Goal: Transaction & Acquisition: Purchase product/service

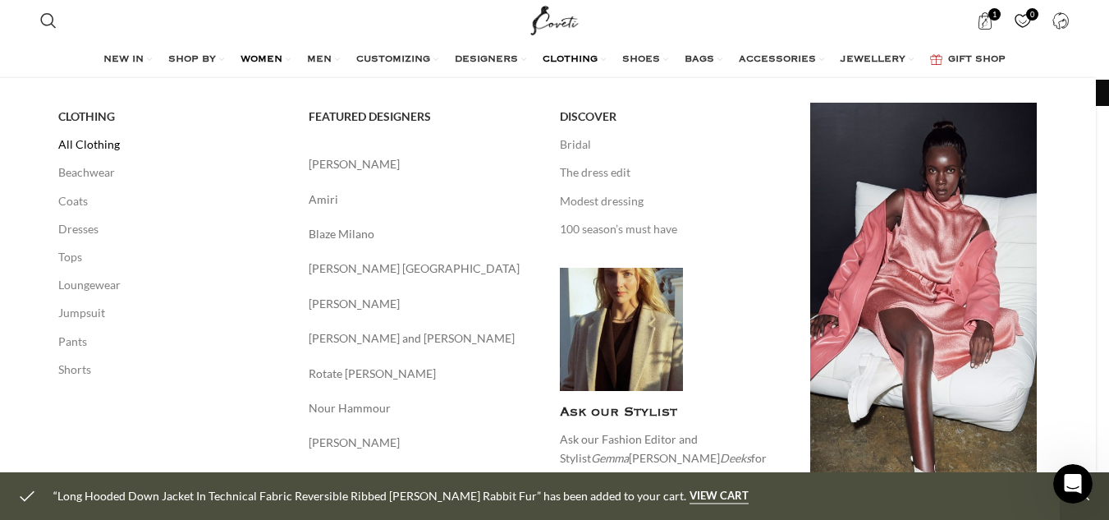
click at [121, 138] on link "All Clothing" at bounding box center [171, 145] width 227 height 28
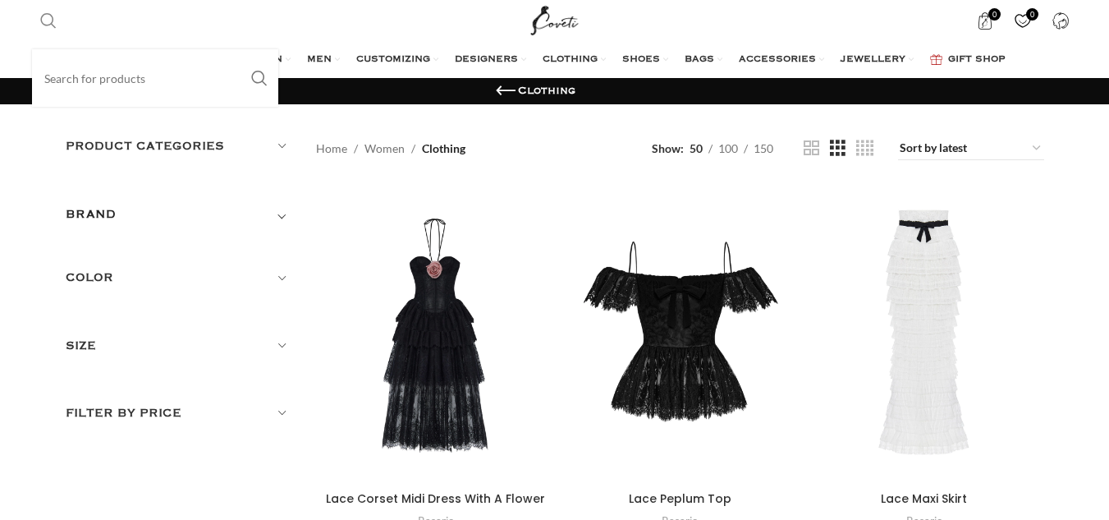
click at [58, 21] on link "Search" at bounding box center [48, 20] width 33 height 33
click at [48, 16] on span "Search" at bounding box center [48, 20] width 16 height 16
click at [66, 79] on input "Search" at bounding box center [155, 77] width 246 height 57
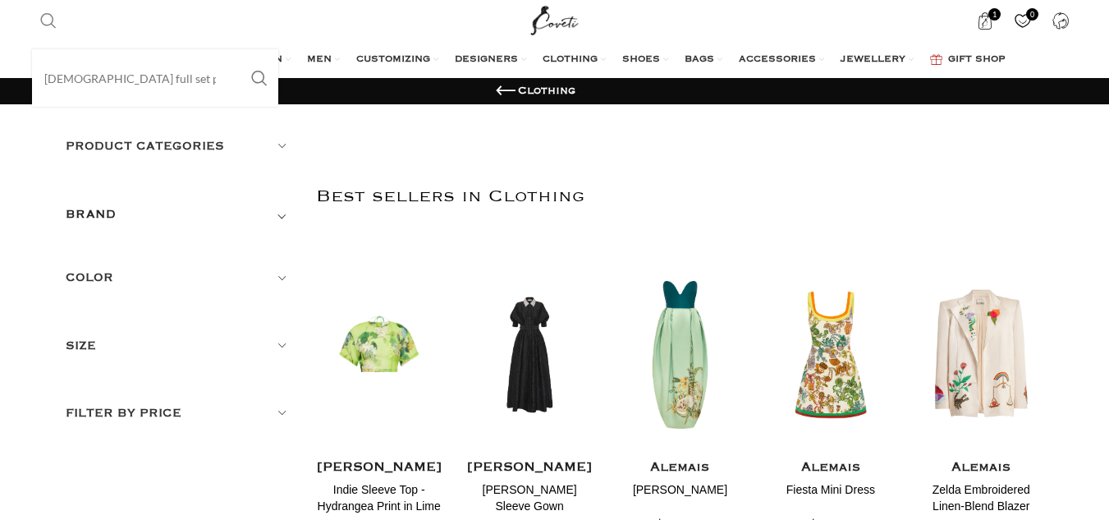
type input "ladies full set party outfits"
click at [241, 49] on button "Search" at bounding box center [260, 77] width 38 height 57
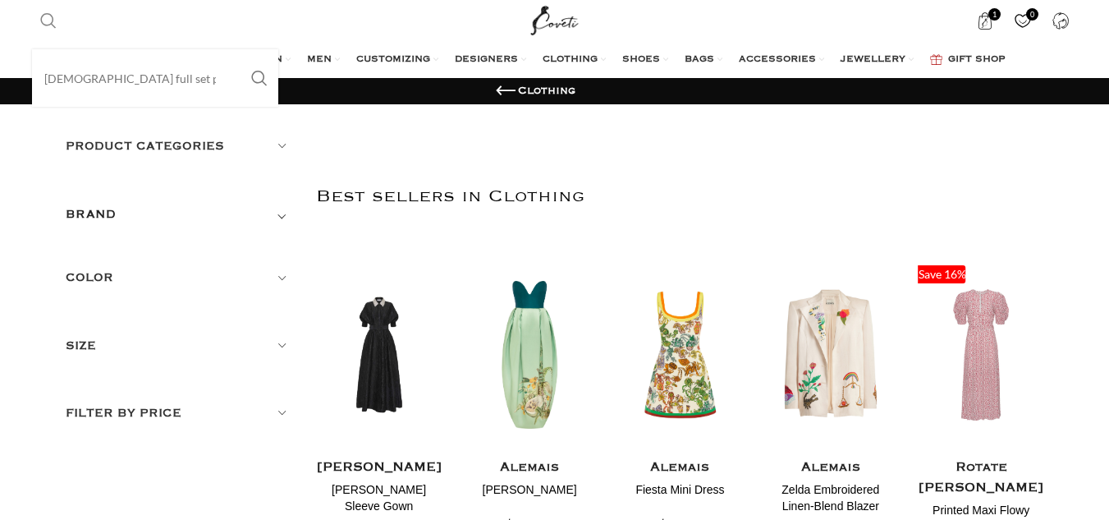
drag, startPoint x: 181, startPoint y: 72, endPoint x: 34, endPoint y: 72, distance: 146.9
click at [34, 72] on input "ladies full set party outfits" at bounding box center [155, 77] width 246 height 57
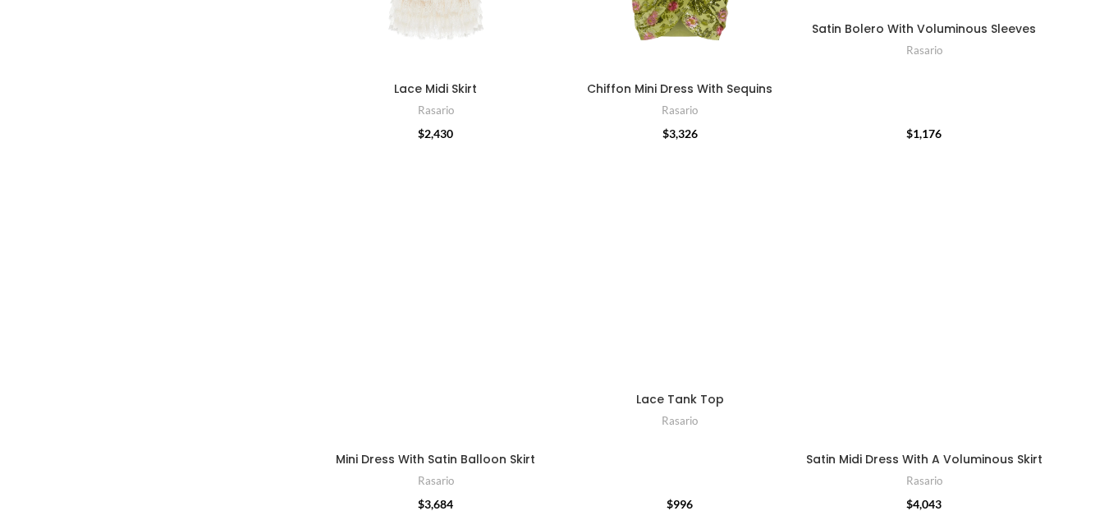
scroll to position [1313, 0]
